Goal: Entertainment & Leisure: Consume media (video, audio)

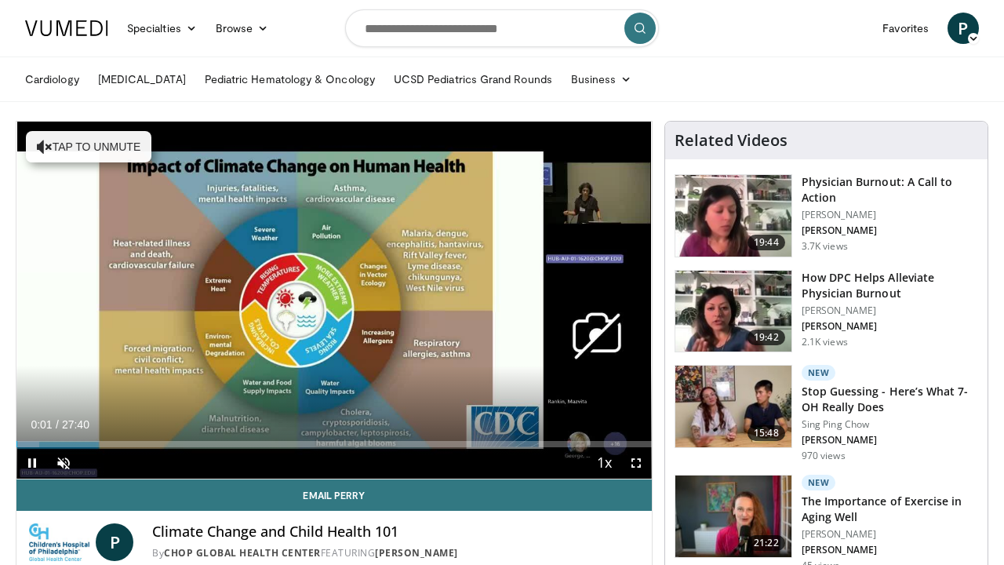
click at [35, 458] on span "Video Player" at bounding box center [31, 462] width 31 height 31
click at [63, 463] on span "Video Player" at bounding box center [63, 462] width 31 height 31
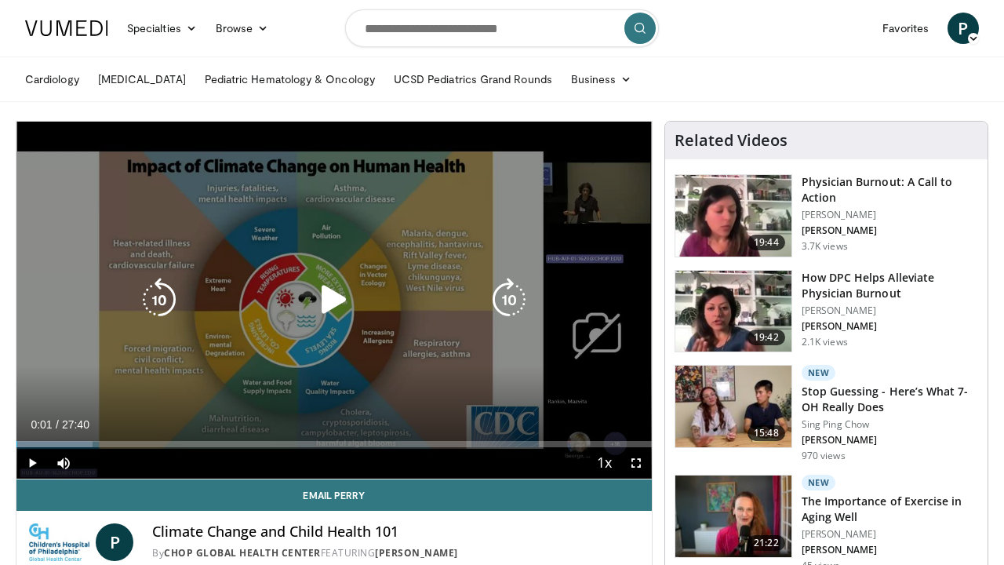
click at [333, 298] on icon "Video Player" at bounding box center [334, 300] width 44 height 44
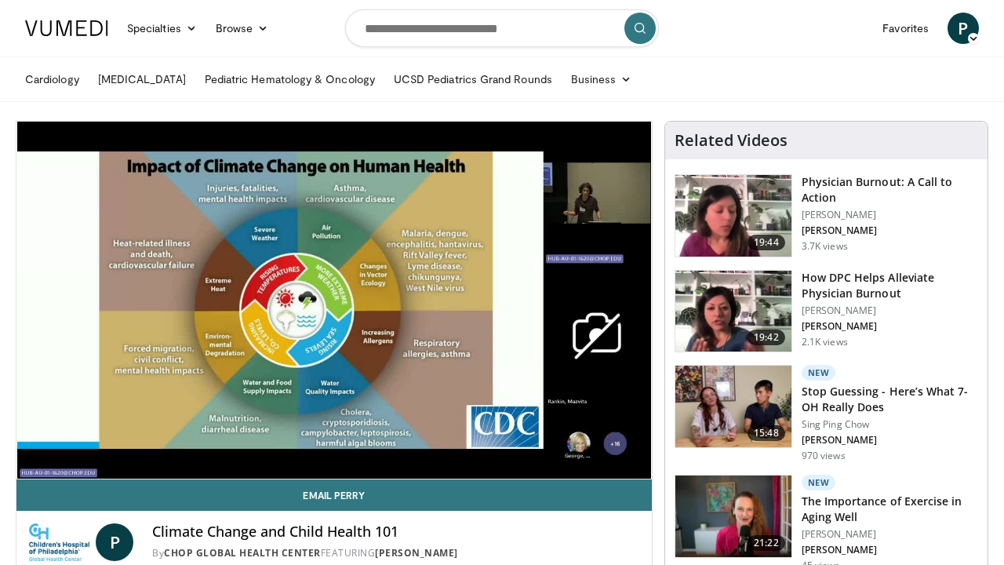
click at [640, 462] on video-js "**********" at bounding box center [333, 301] width 635 height 358
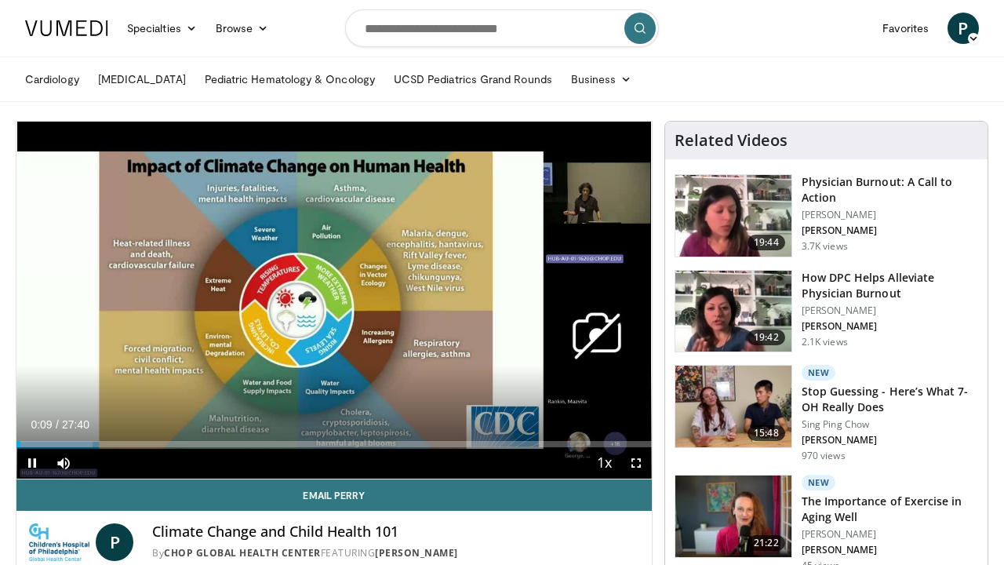
click at [636, 461] on span "Video Player" at bounding box center [636, 462] width 31 height 31
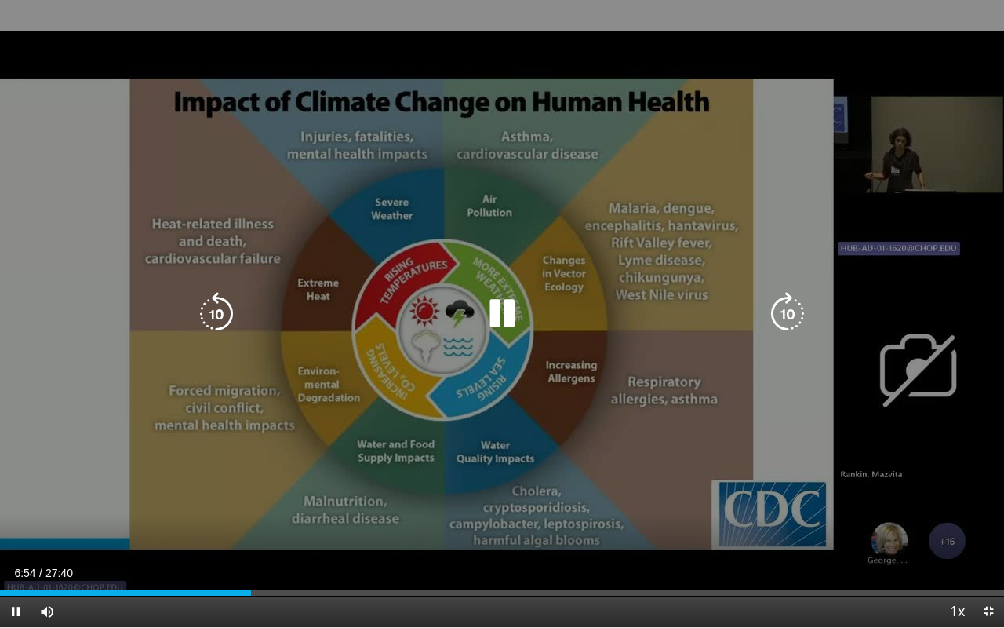
drag, startPoint x: 885, startPoint y: 24, endPoint x: 510, endPoint y: 300, distance: 466.2
click at [510, 300] on div "10 seconds Tap to unmute" at bounding box center [502, 313] width 1004 height 627
click at [690, 142] on div "10 seconds Tap to unmute" at bounding box center [502, 313] width 1004 height 627
click at [675, 184] on div "10 seconds Tap to unmute" at bounding box center [502, 313] width 1004 height 627
click at [576, 242] on div "10 seconds Tap to unmute" at bounding box center [502, 313] width 1004 height 627
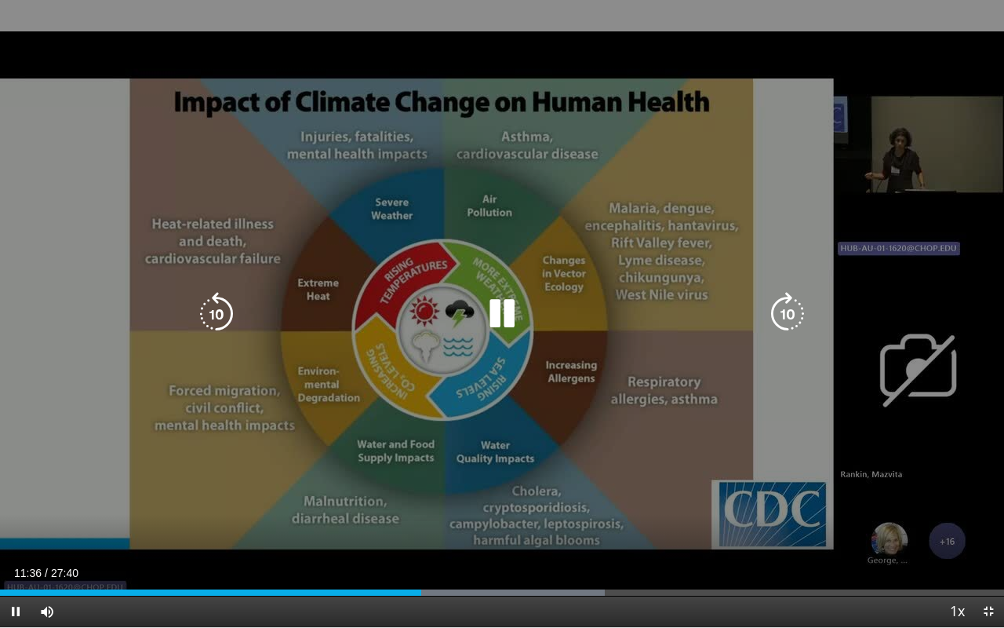
click at [732, 260] on div "10 seconds Tap to unmute" at bounding box center [502, 313] width 1004 height 627
click at [222, 311] on icon "Video Player" at bounding box center [217, 314] width 44 height 44
click at [213, 309] on icon "Video Player" at bounding box center [217, 314] width 44 height 44
click at [218, 313] on icon "Video Player" at bounding box center [217, 314] width 44 height 44
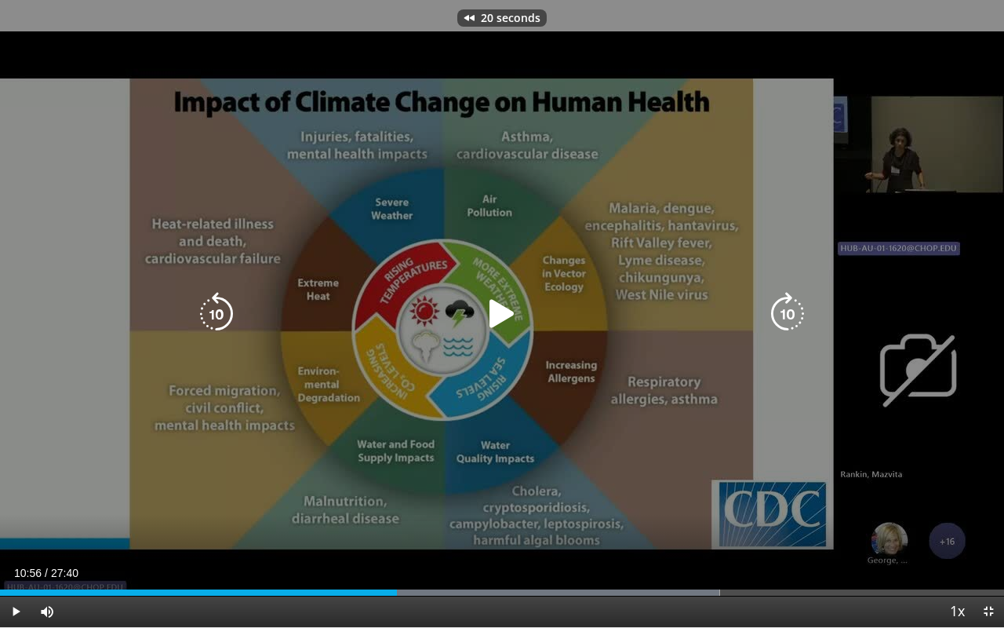
click at [218, 313] on icon "Video Player" at bounding box center [217, 314] width 44 height 44
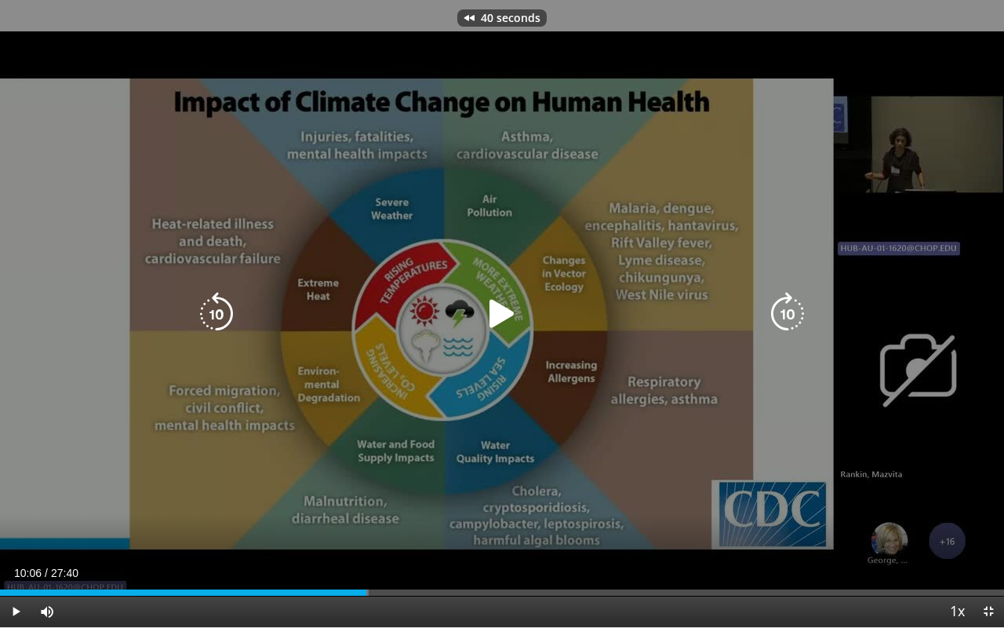
click at [218, 313] on icon "Video Player" at bounding box center [217, 314] width 44 height 44
click at [507, 310] on icon "Video Player" at bounding box center [502, 314] width 44 height 44
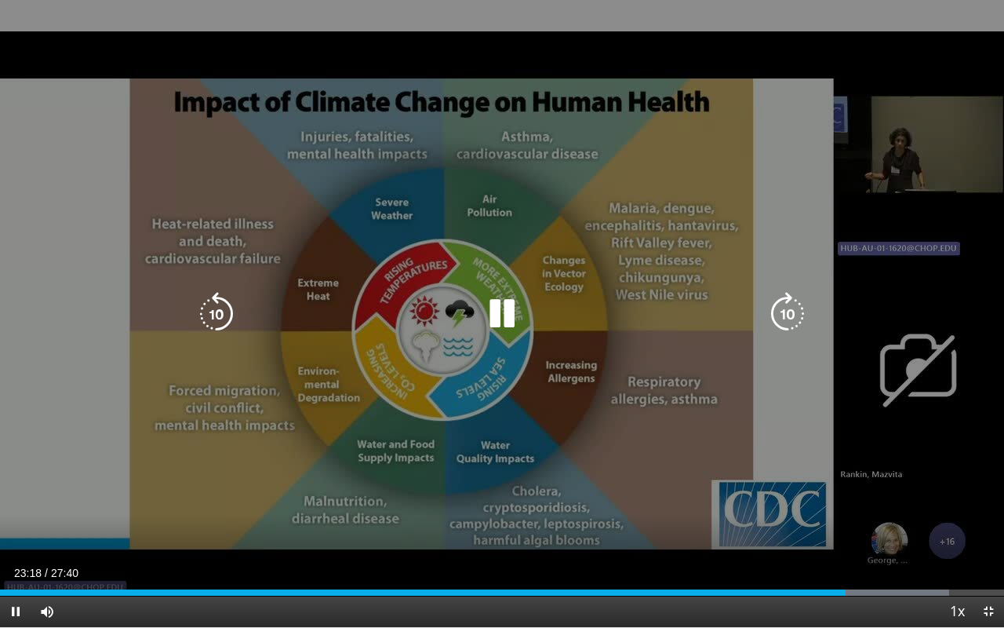
click at [789, 116] on div "60 seconds Tap to unmute" at bounding box center [502, 313] width 1004 height 627
click at [776, 130] on div "60 seconds Tap to unmute" at bounding box center [502, 313] width 1004 height 627
click at [220, 298] on icon "Video Player" at bounding box center [217, 314] width 44 height 44
click at [426, 385] on div "10 seconds Tap to unmute" at bounding box center [502, 313] width 1004 height 627
click at [501, 308] on icon "Video Player" at bounding box center [502, 314] width 44 height 44
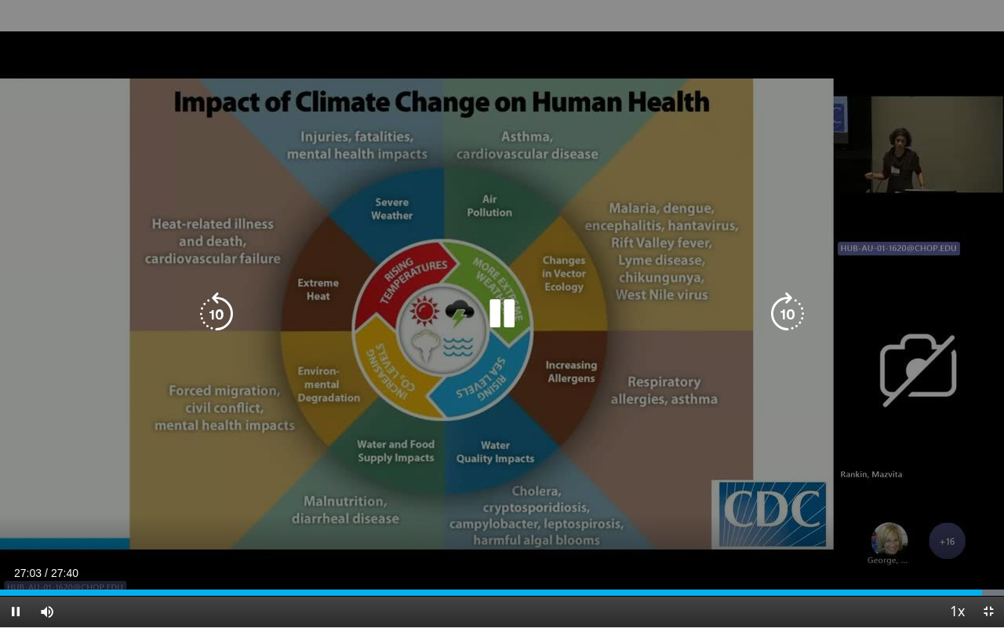
click at [543, 191] on div "10 seconds Tap to unmute" at bounding box center [502, 313] width 1004 height 627
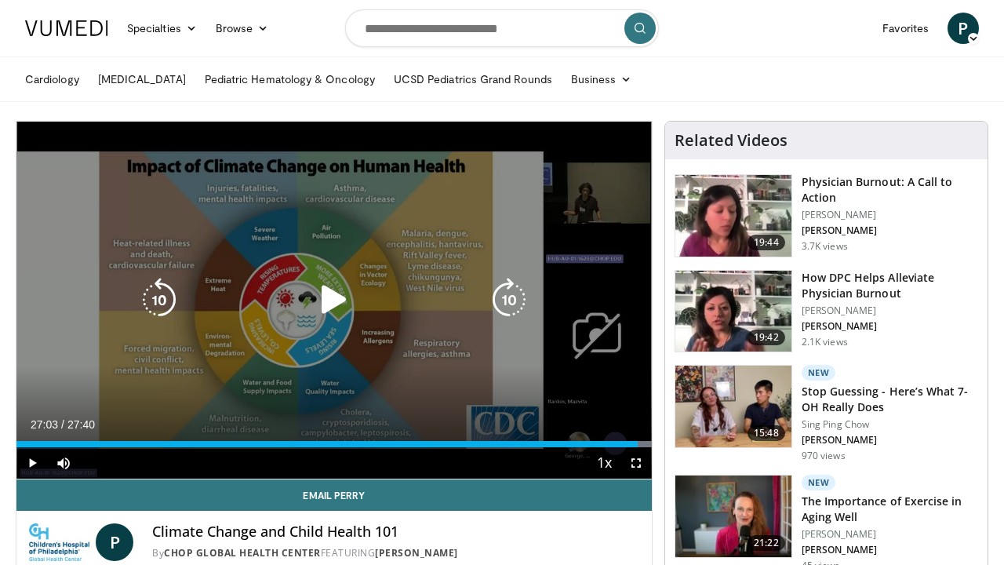
click at [162, 297] on icon "Video Player" at bounding box center [159, 300] width 44 height 44
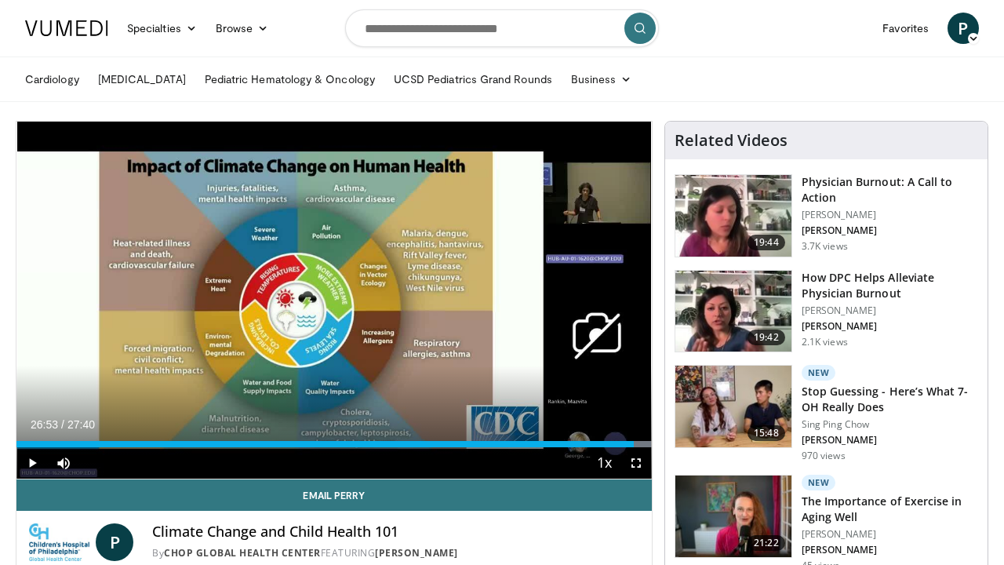
click at [637, 462] on span "Video Player" at bounding box center [636, 462] width 31 height 31
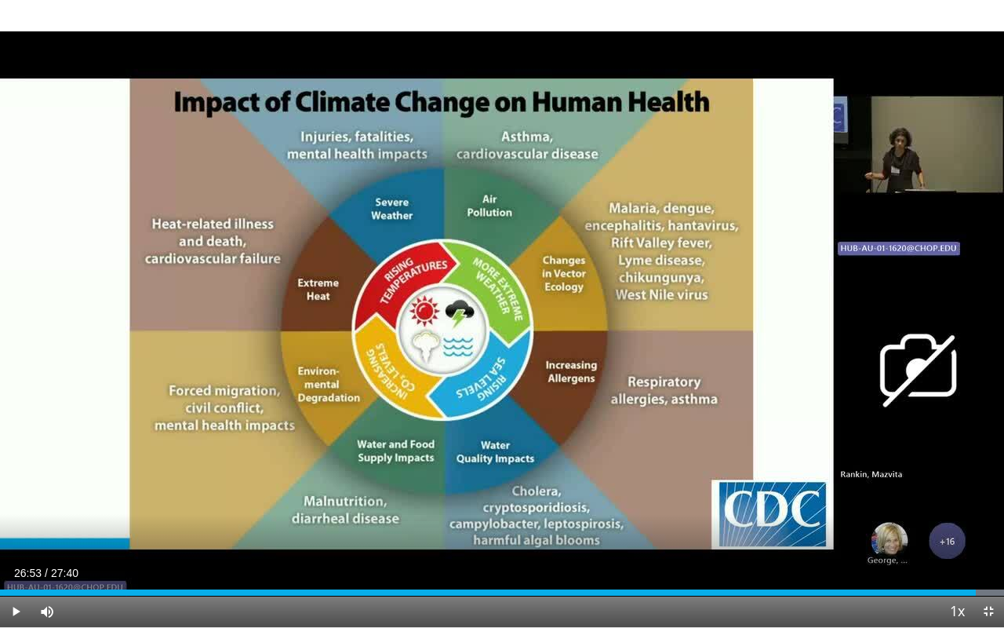
click at [701, 295] on div "10 seconds Tap to unmute" at bounding box center [502, 313] width 1004 height 627
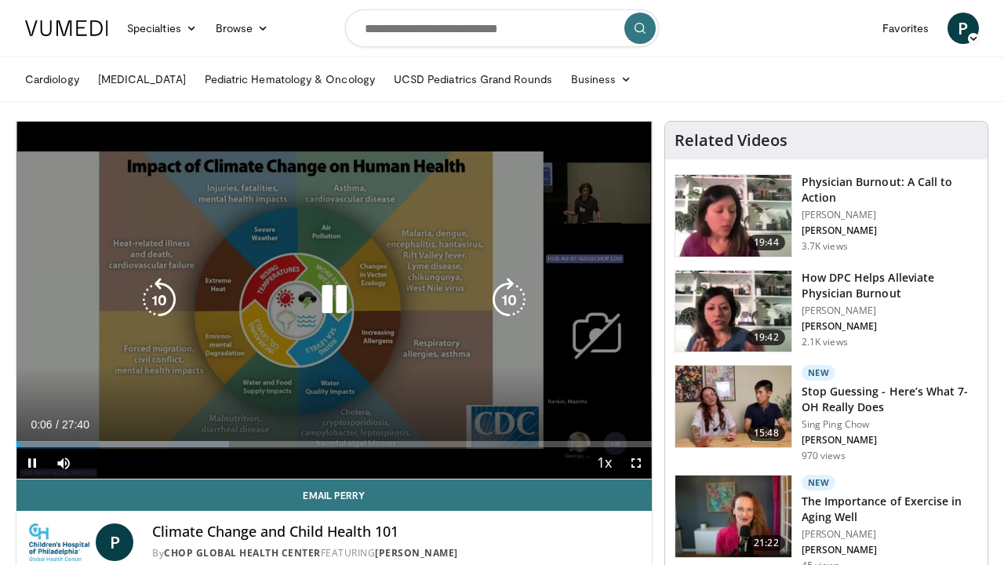
click at [333, 295] on icon "Video Player" at bounding box center [334, 300] width 44 height 44
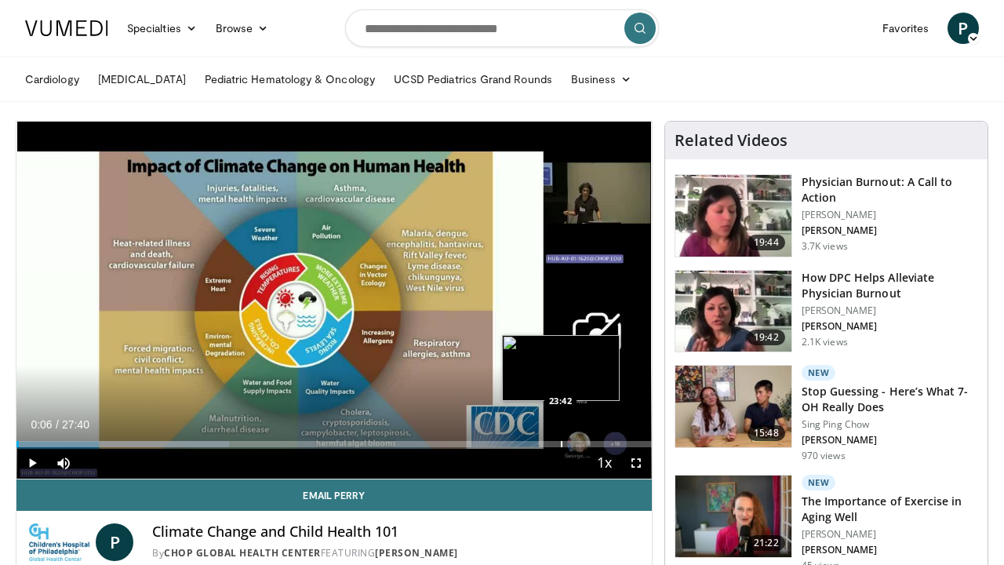
click at [561, 442] on div "Progress Bar" at bounding box center [562, 444] width 2 height 6
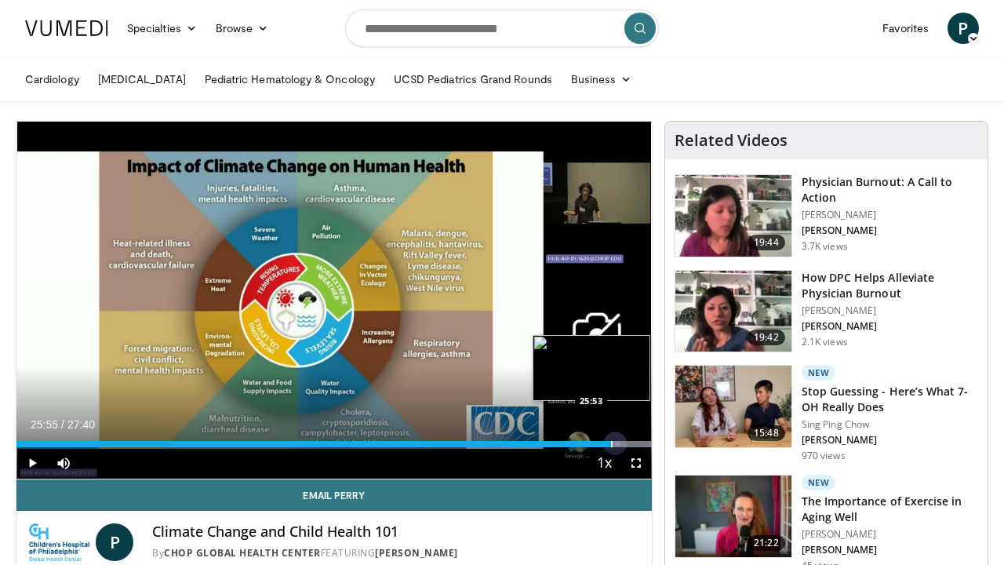
click at [612, 441] on div "Progress Bar" at bounding box center [612, 444] width 2 height 6
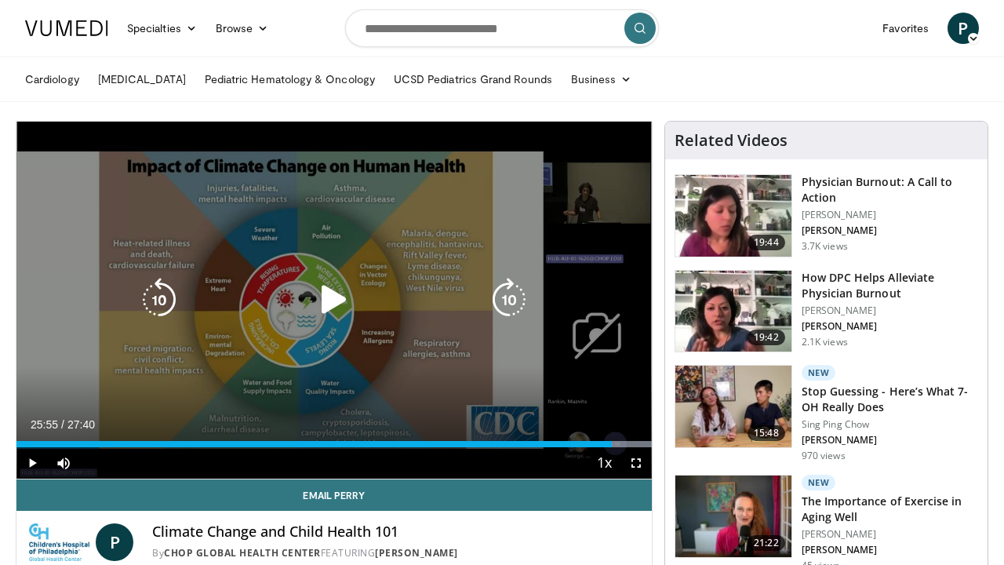
click at [324, 297] on icon "Video Player" at bounding box center [334, 300] width 44 height 44
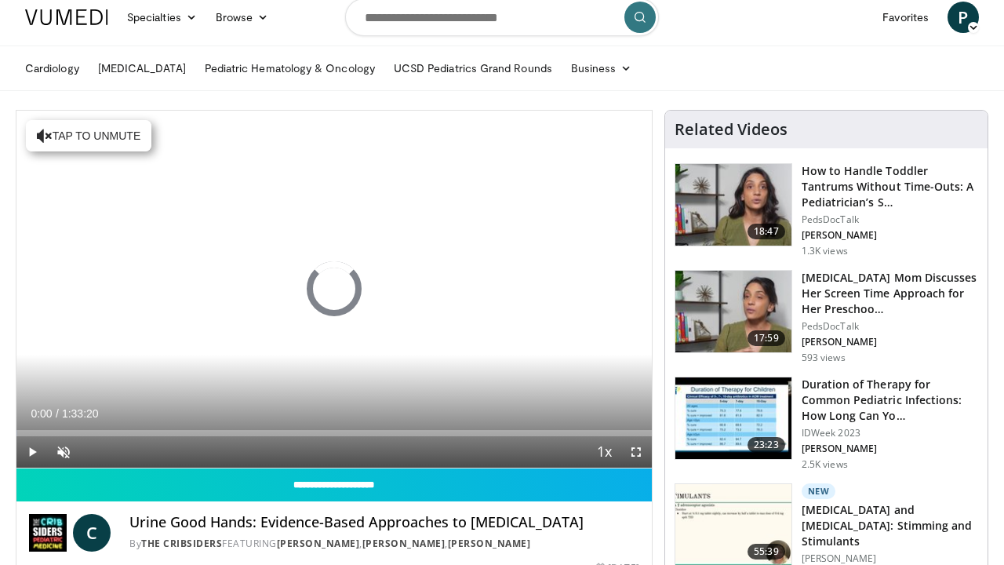
scroll to position [13, 0]
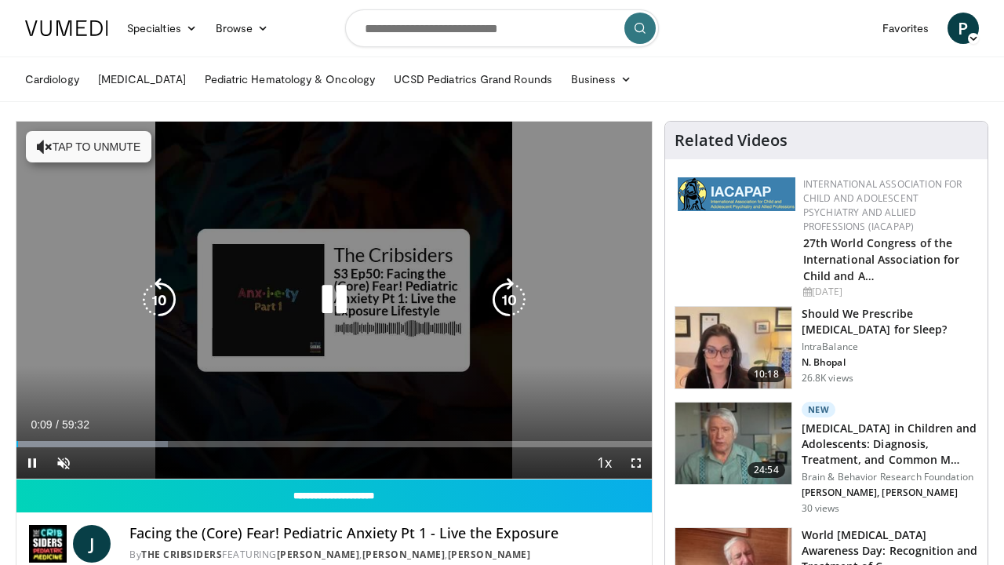
click at [342, 291] on icon "Video Player" at bounding box center [334, 300] width 44 height 44
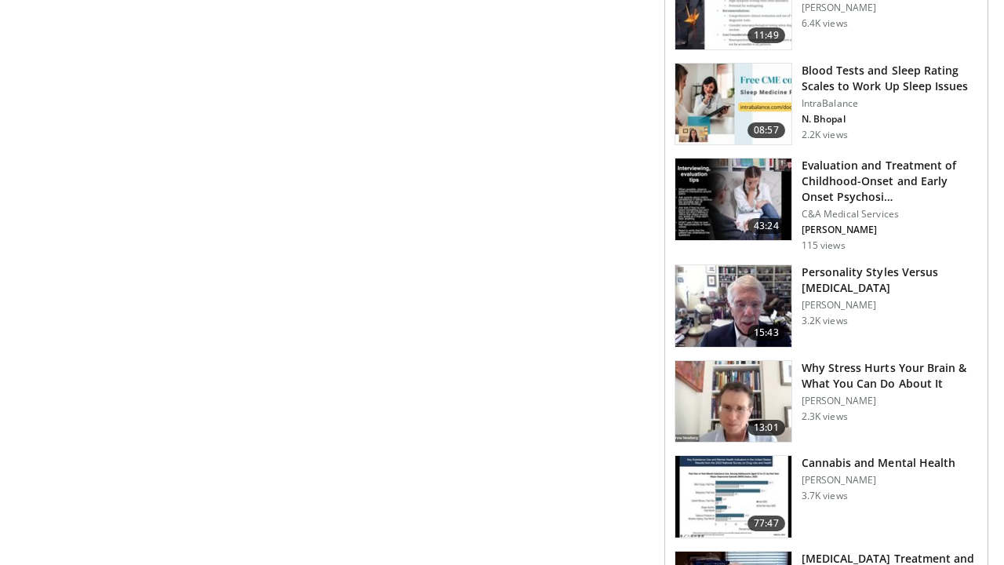
scroll to position [829, 0]
